Goal: Information Seeking & Learning: Understand process/instructions

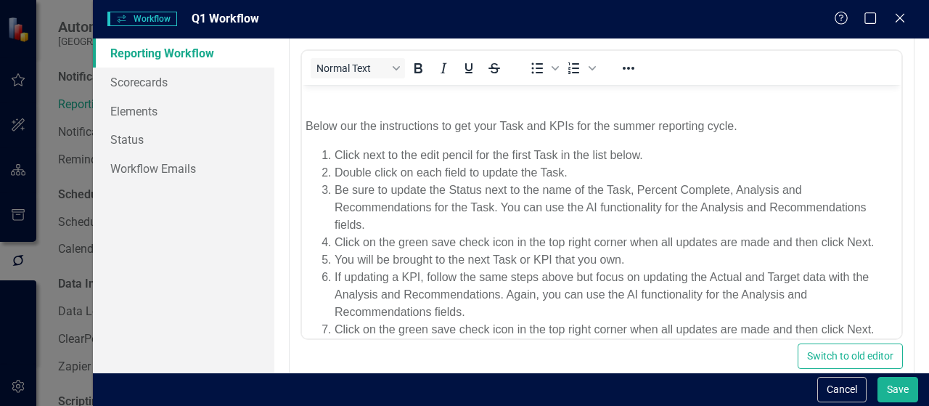
scroll to position [345, 0]
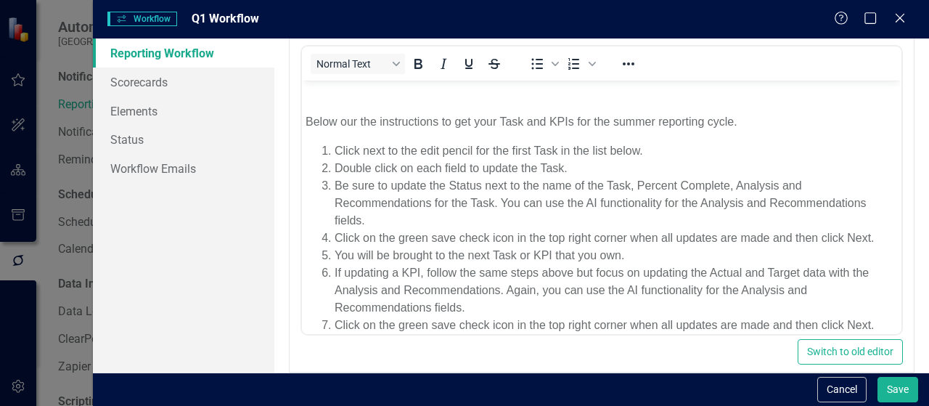
click at [626, 117] on p "Below our the instructions to get your Task and KPIs for the summer reporting c…" at bounding box center [601, 121] width 592 height 17
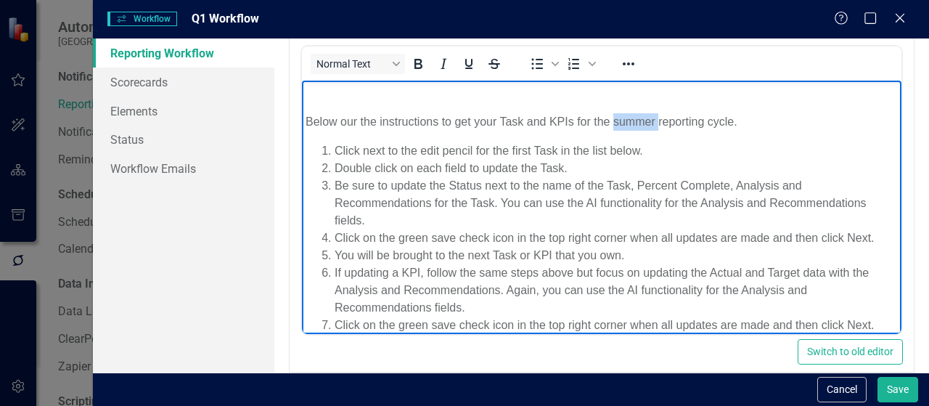
click at [626, 117] on p "Below our the instructions to get your Task and KPIs for the summer reporting c…" at bounding box center [601, 121] width 592 height 17
click at [306, 117] on p "Below our the instructions to get your Task and KPIs for this reporting cycle." at bounding box center [601, 121] width 592 height 17
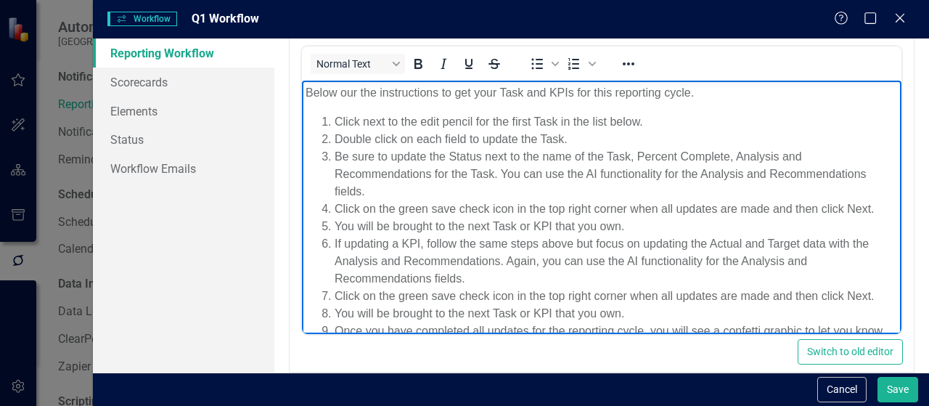
click at [349, 94] on p "Below our the instructions to get your Task and KPIs for this reporting cycle." at bounding box center [601, 92] width 592 height 17
click at [462, 93] on p "Below are the instructions to get your Task and KPIs for this reporting cycle." at bounding box center [601, 92] width 592 height 17
click at [541, 91] on p "Below are the instructions to update your Task and KPIs for this reporting cycl…" at bounding box center [601, 92] width 592 height 17
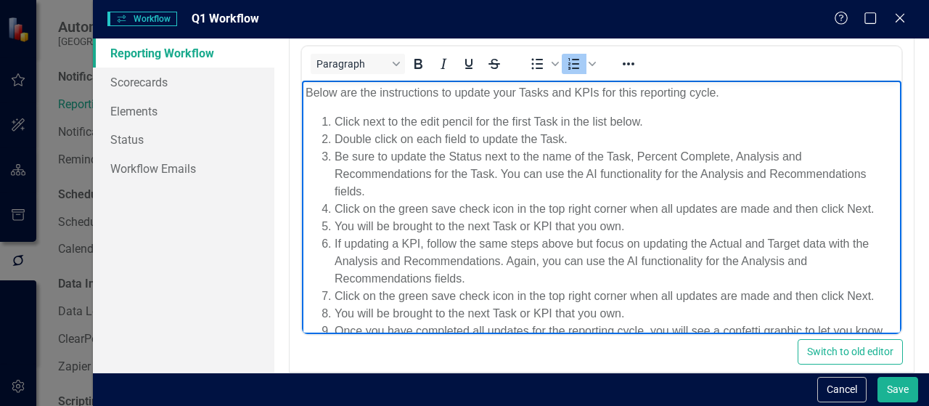
click at [480, 155] on li "Be sure to update the Status next to the name of the Task, Percent Complete, An…" at bounding box center [615, 174] width 563 height 52
click at [776, 157] on li "Be sure to update the Status symbol next to the name of the Task, Percent Compl…" at bounding box center [615, 174] width 563 height 52
click at [760, 156] on li "Be sure to update the Status symbol next to the name of the Task, percent compl…" at bounding box center [615, 174] width 563 height 52
click at [456, 155] on li "Be sure to update the Status symbol next to the name of the Task, percent compl…" at bounding box center [615, 174] width 563 height 52
click at [379, 171] on li "Be sure to update the status symbol next to the name of the Task, percent compl…" at bounding box center [615, 174] width 563 height 52
